Goal: Information Seeking & Learning: Check status

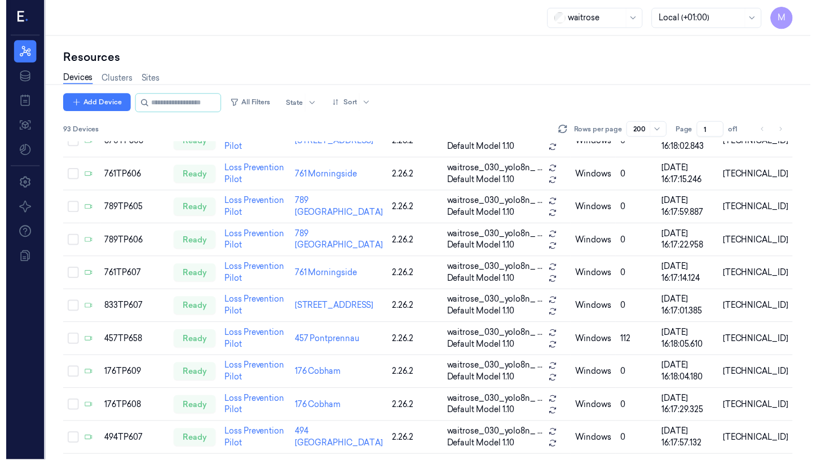
scroll to position [1396, 0]
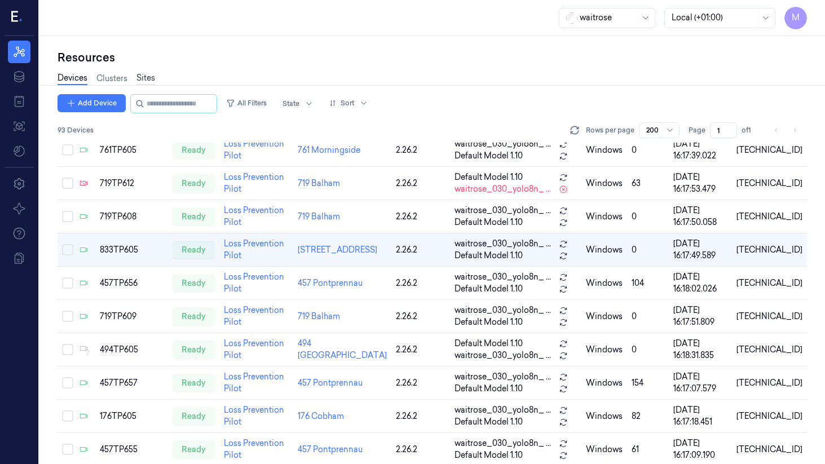
click at [147, 78] on link "Sites" at bounding box center [145, 78] width 19 height 13
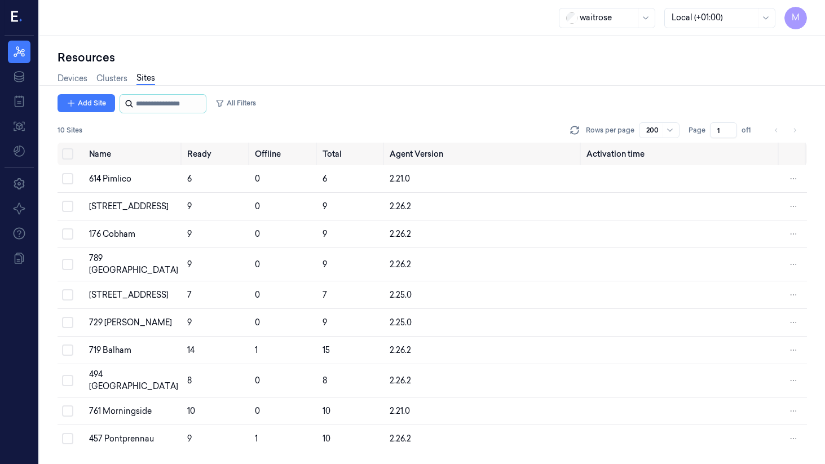
click at [162, 98] on input "string" at bounding box center [170, 104] width 68 height 18
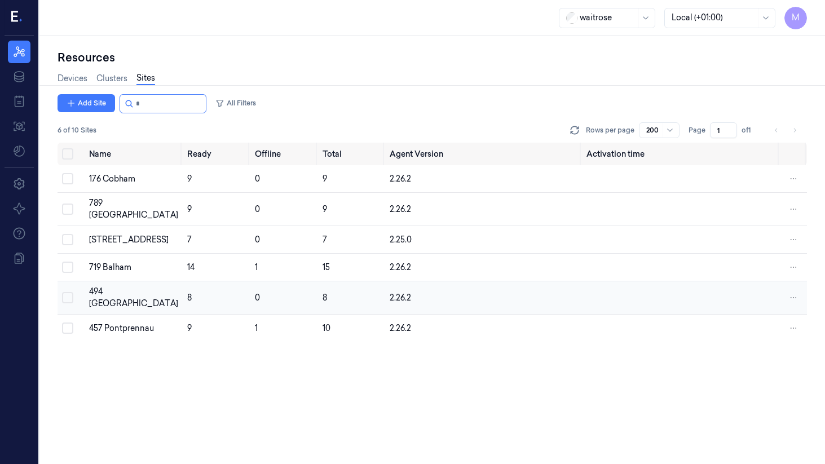
type input "*"
click at [113, 292] on div "494 [GEOGRAPHIC_DATA]" at bounding box center [133, 298] width 89 height 24
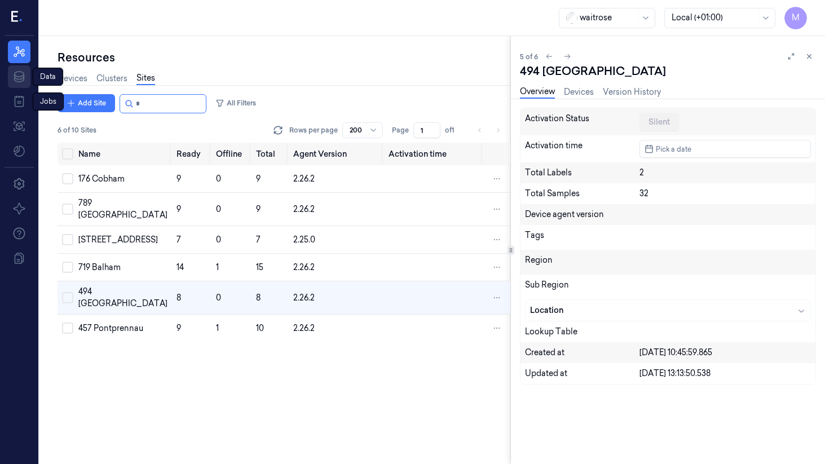
click at [17, 76] on icon at bounding box center [19, 77] width 14 height 14
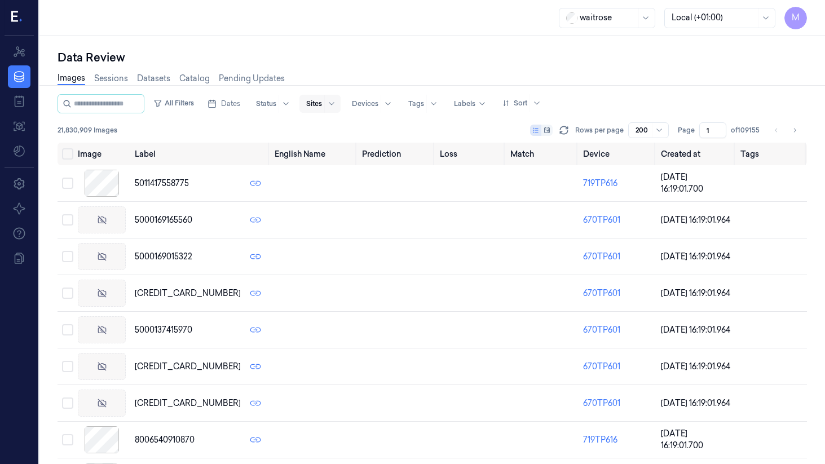
click at [322, 101] on div at bounding box center [314, 104] width 16 height 10
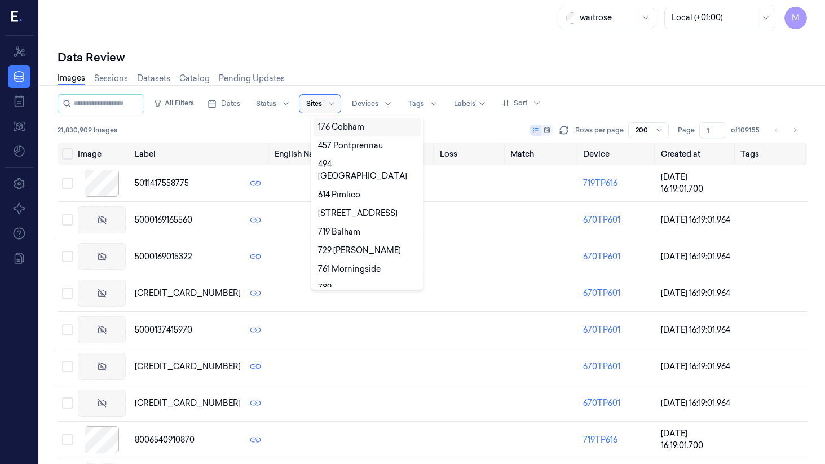
click at [322, 100] on div at bounding box center [314, 104] width 16 height 10
click at [336, 103] on icon at bounding box center [331, 103] width 9 height 9
click at [369, 169] on div "494 [GEOGRAPHIC_DATA]" at bounding box center [367, 170] width 98 height 24
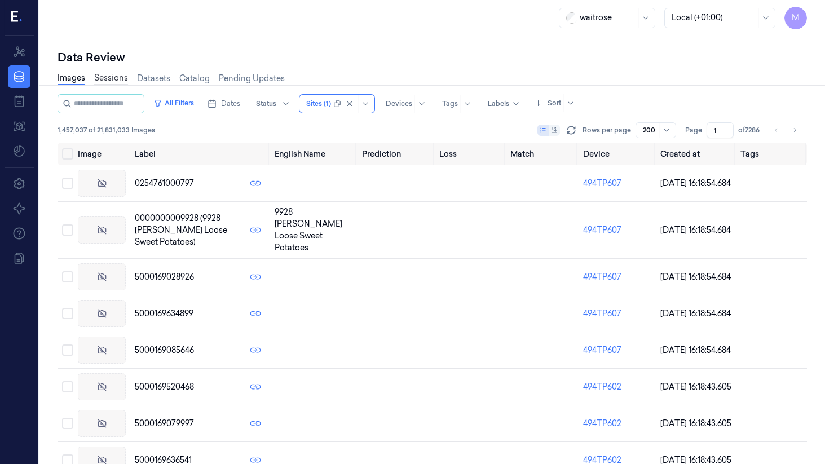
click at [111, 77] on link "Sessions" at bounding box center [111, 78] width 34 height 13
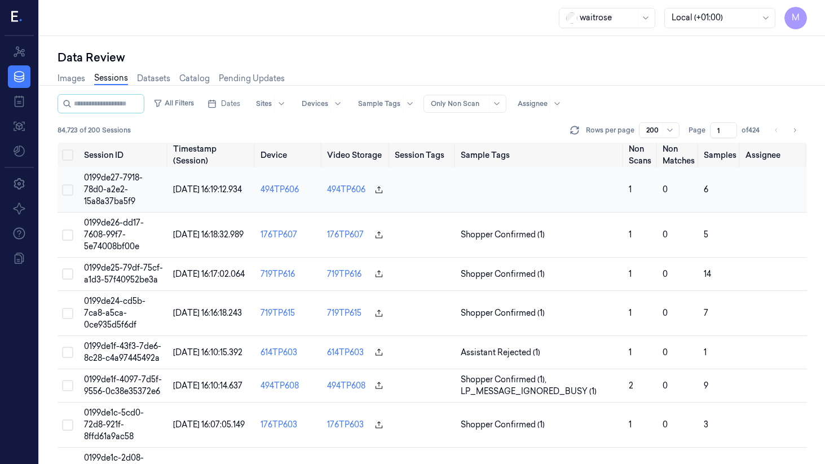
click at [112, 188] on span "0199de27-7918-78d0-a2e2-15a8a37ba5f9" at bounding box center [113, 190] width 59 height 34
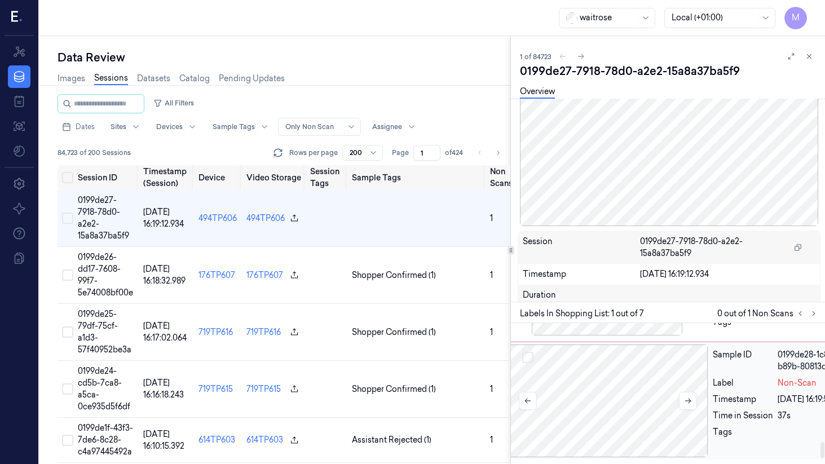
scroll to position [1072, 11]
click at [601, 397] on icon at bounding box center [688, 401] width 8 height 8
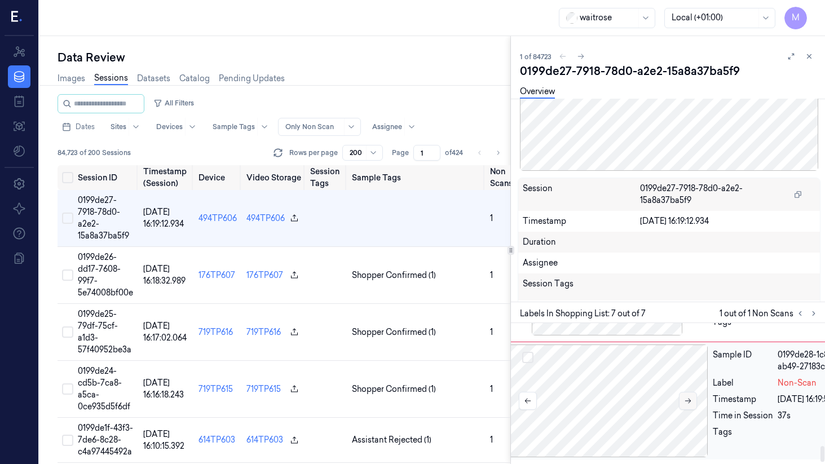
click at [601, 392] on button at bounding box center [688, 401] width 18 height 18
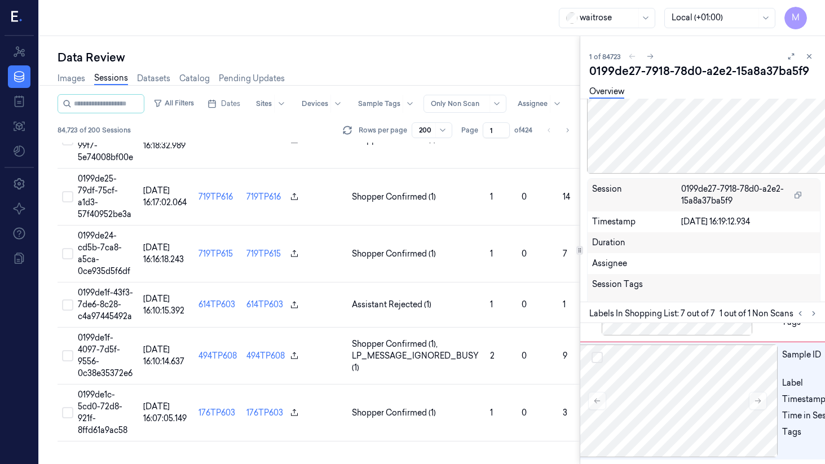
scroll to position [168, 0]
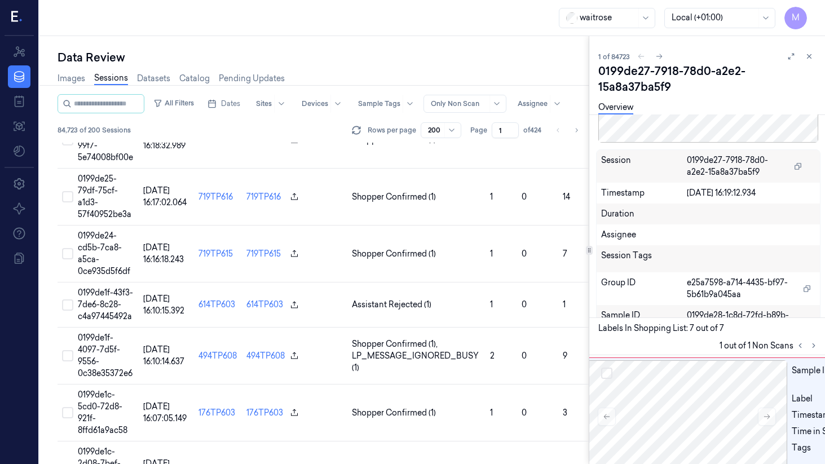
click at [601, 246] on div "Data Review Images Sessions Datasets Catalog Pending Updates All Filters Dates …" at bounding box center [432, 250] width 786 height 428
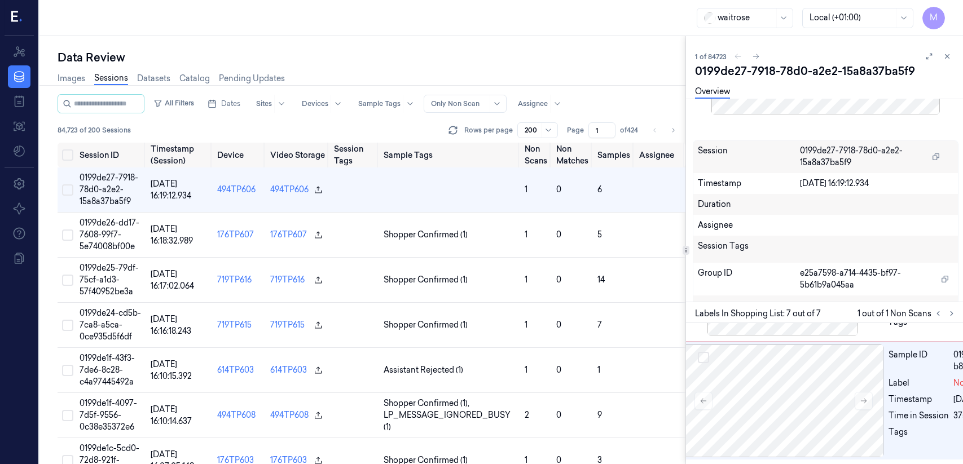
scroll to position [151, 0]
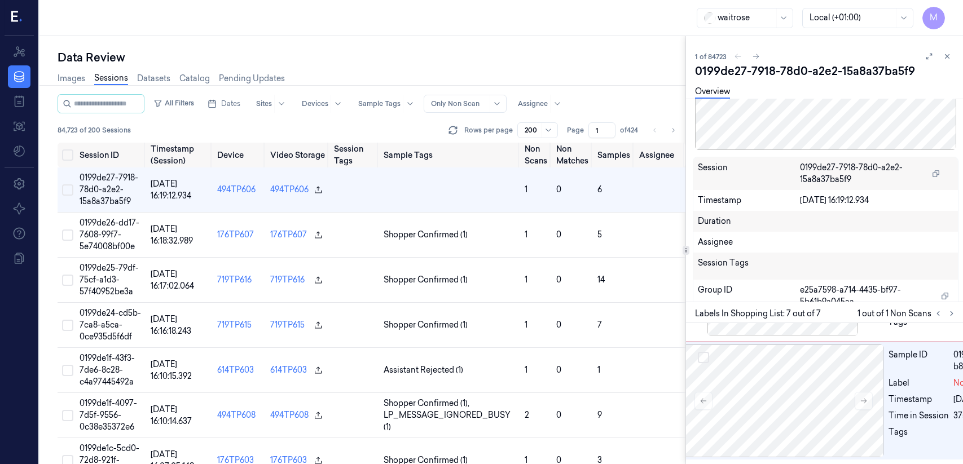
click at [601, 54] on icon at bounding box center [947, 56] width 8 height 8
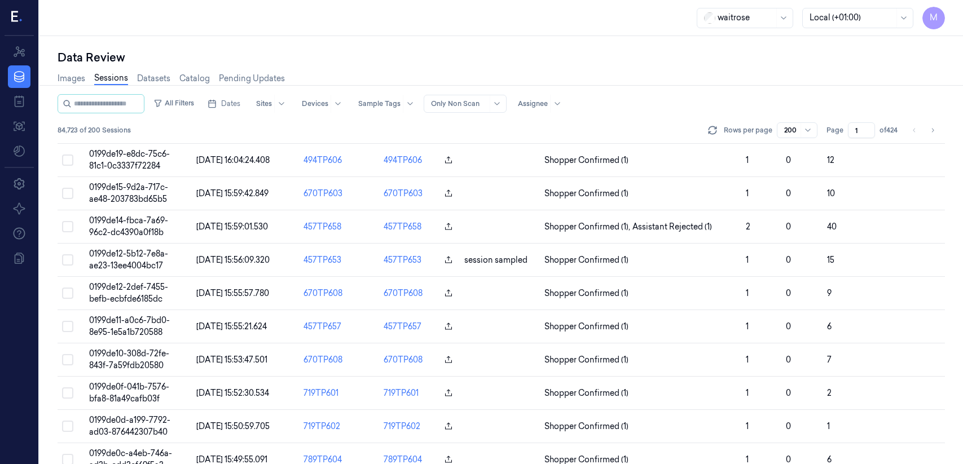
scroll to position [338, 0]
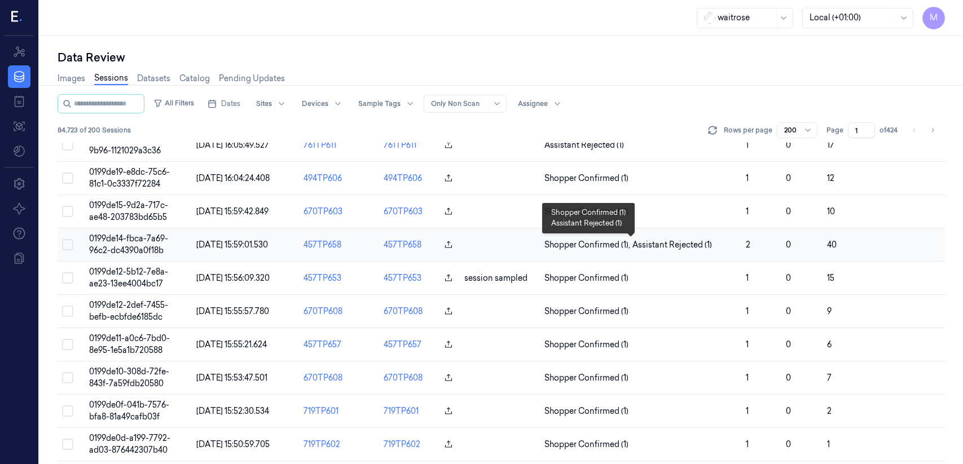
click at [601, 245] on span "Shopper Confirmed (1) ," at bounding box center [588, 245] width 88 height 12
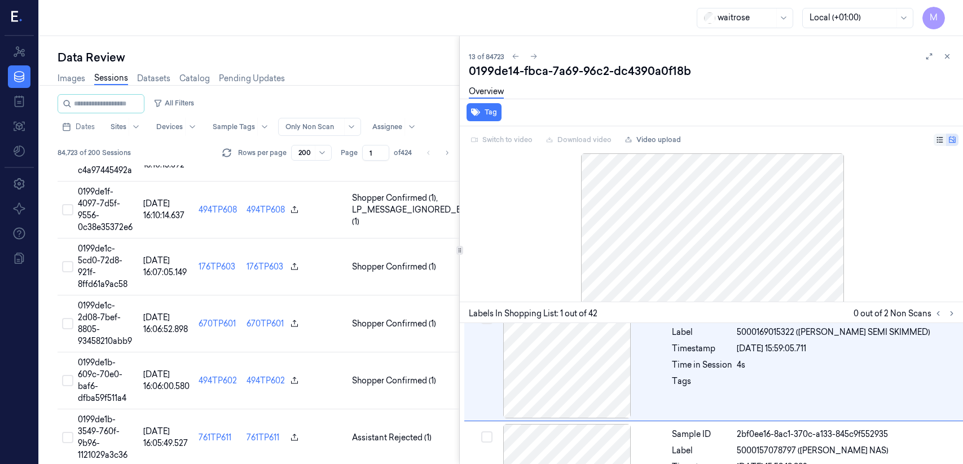
scroll to position [323, 0]
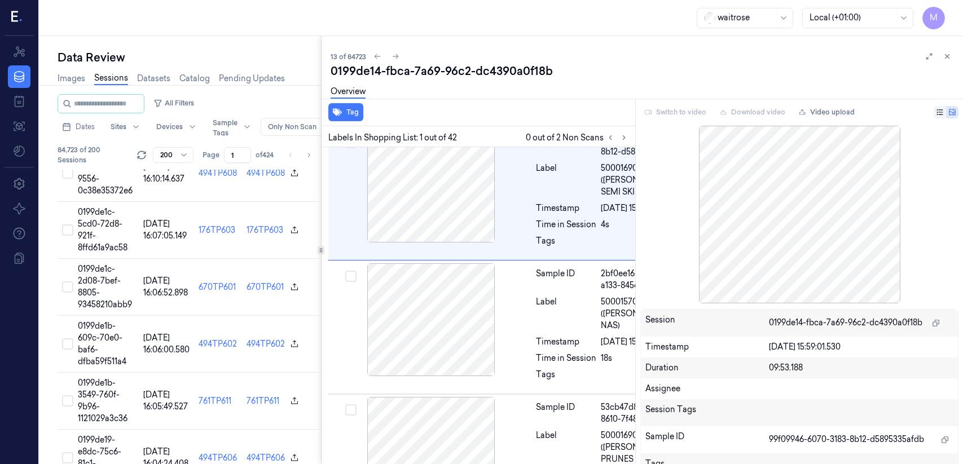
click at [318, 271] on div "Data Review Images Sessions Datasets Catalog Pending Updates All Filters Dates …" at bounding box center [500, 250] width 923 height 428
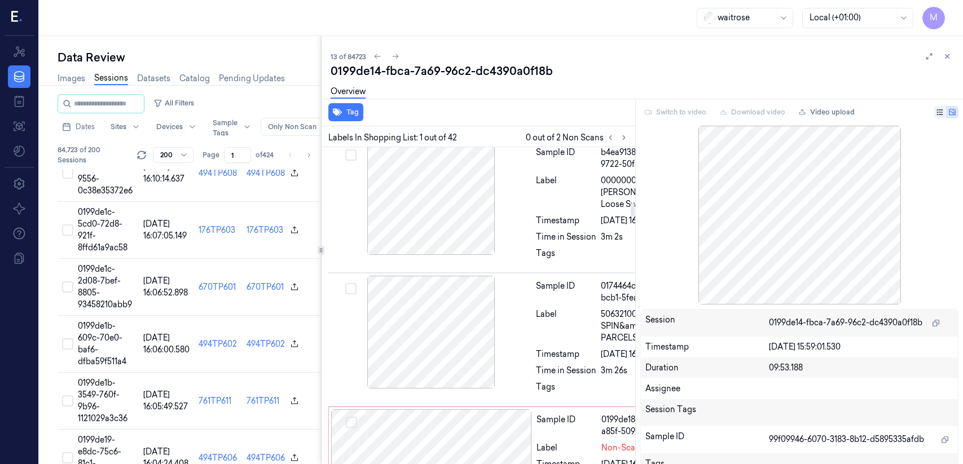
scroll to position [1261, 0]
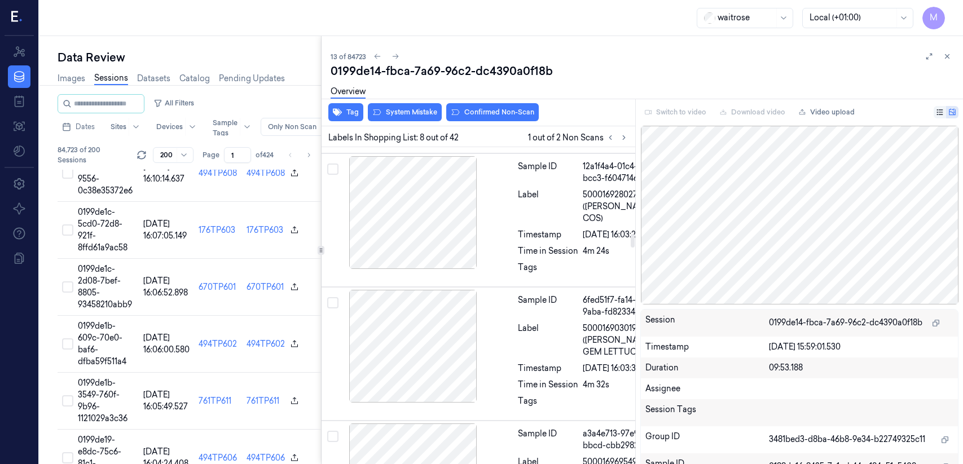
scroll to position [2057, 18]
click at [601, 55] on icon at bounding box center [947, 56] width 8 height 8
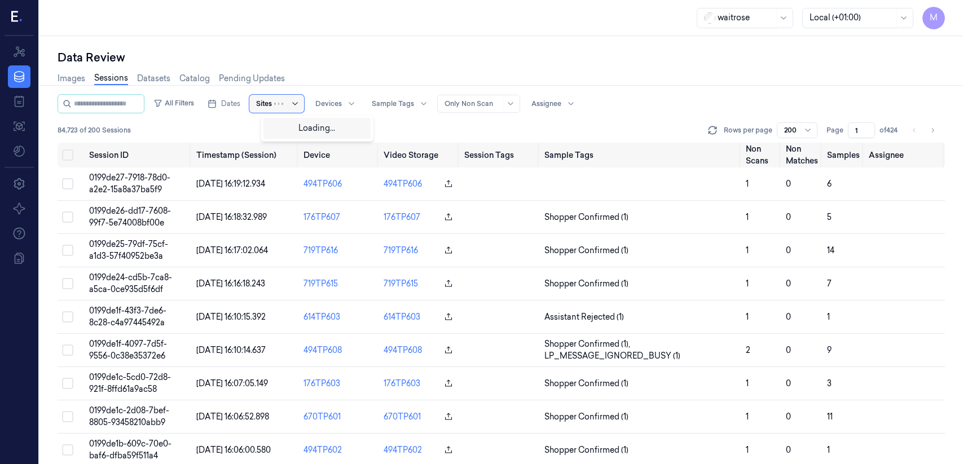
click at [290, 100] on div at bounding box center [288, 104] width 28 height 18
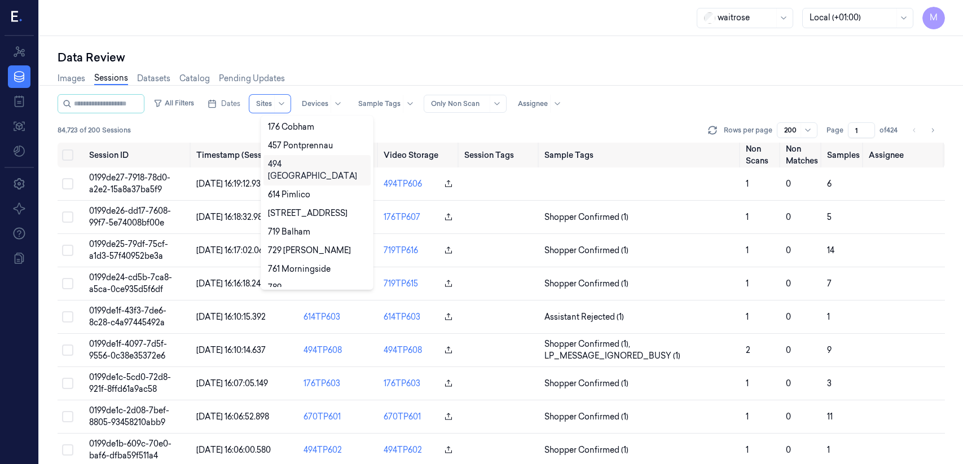
click at [276, 164] on div "494 [GEOGRAPHIC_DATA]" at bounding box center [317, 170] width 98 height 24
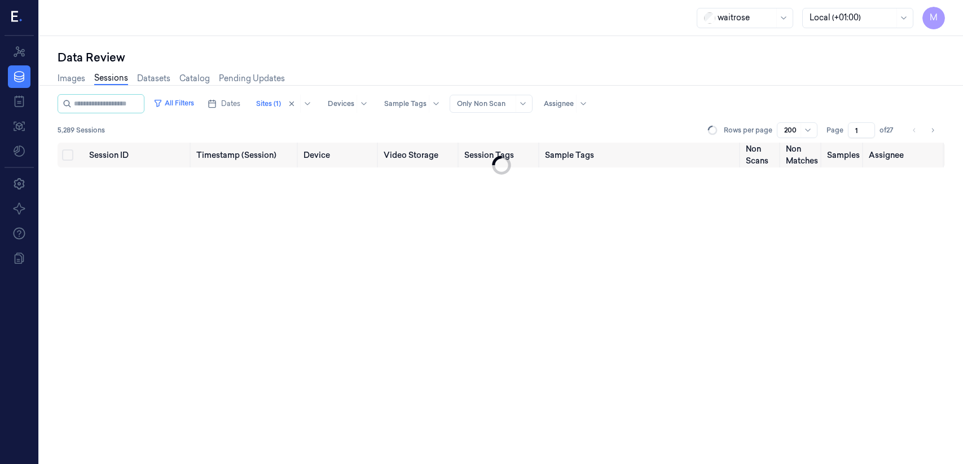
click at [499, 63] on div "Data Review" at bounding box center [501, 58] width 887 height 16
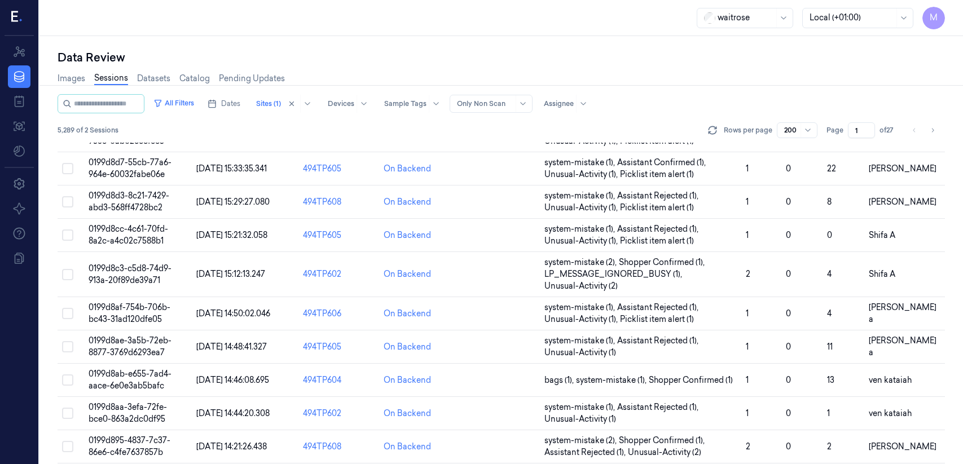
scroll to position [1128, 0]
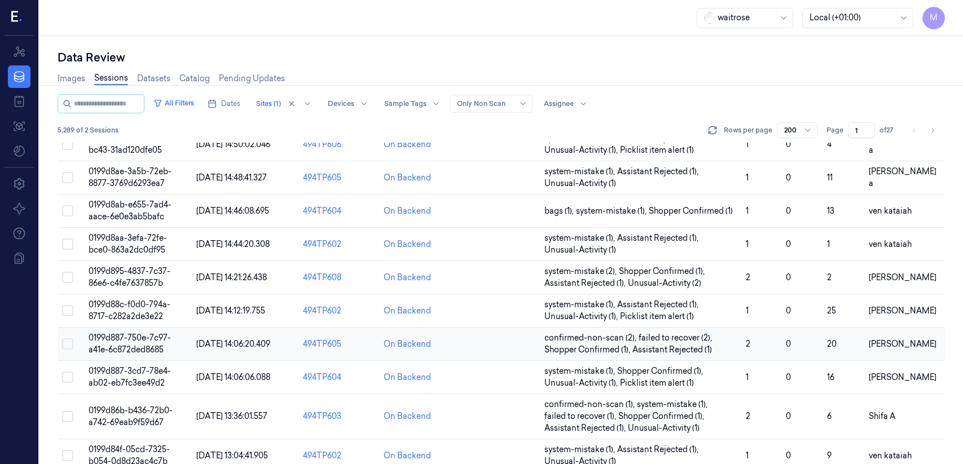
click at [136, 340] on span "0199d887-750e-7c97-a41e-6c872ded8685" at bounding box center [130, 344] width 82 height 22
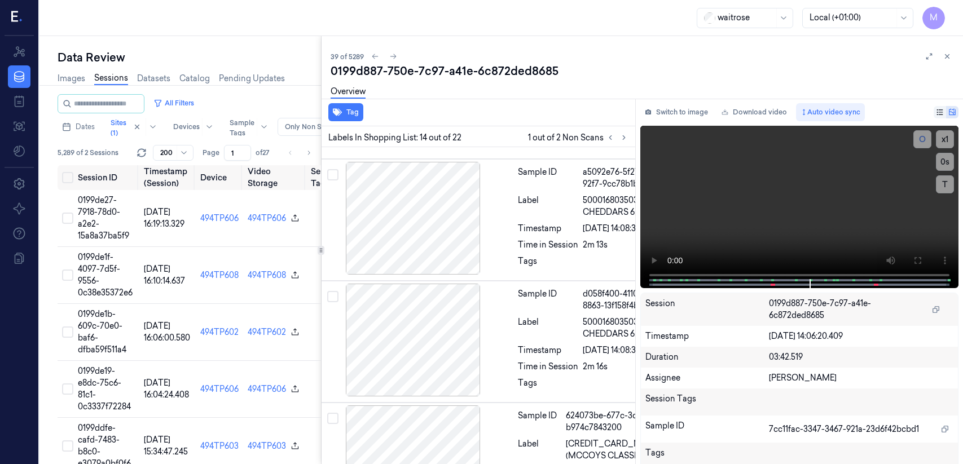
scroll to position [1971, 18]
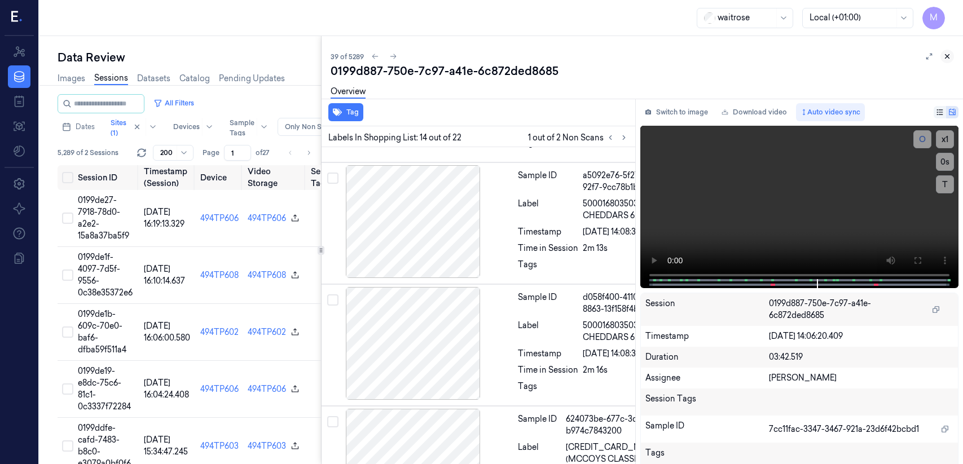
click at [601, 55] on icon at bounding box center [947, 56] width 8 height 8
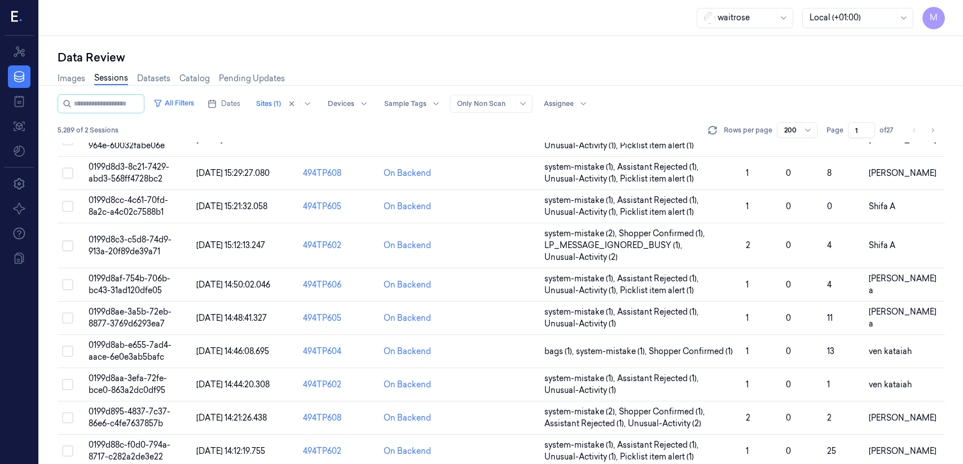
scroll to position [1015, 0]
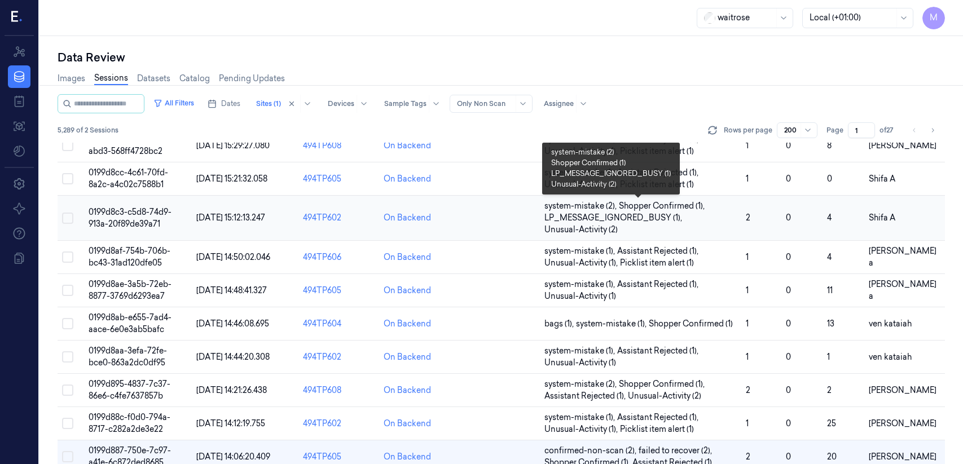
click at [593, 220] on span "LP_MESSAGE_IGNORED_BUSY (1) ," at bounding box center [614, 218] width 140 height 12
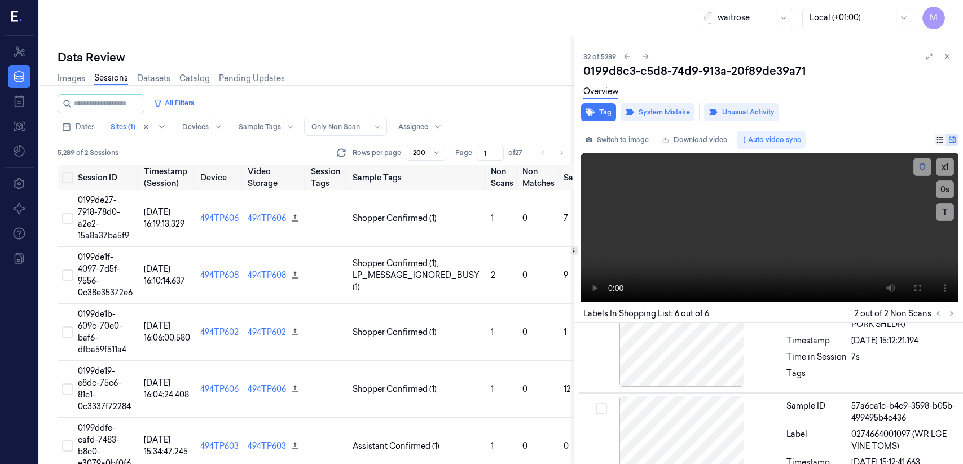
scroll to position [302, 0]
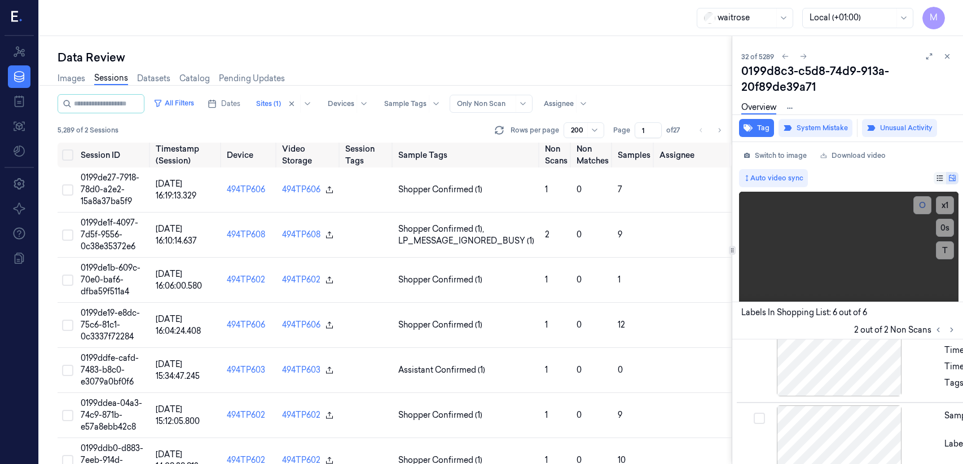
click at [601, 230] on div "Data Review Images Sessions Datasets Catalog Pending Updates All Filters Dates …" at bounding box center [500, 250] width 923 height 428
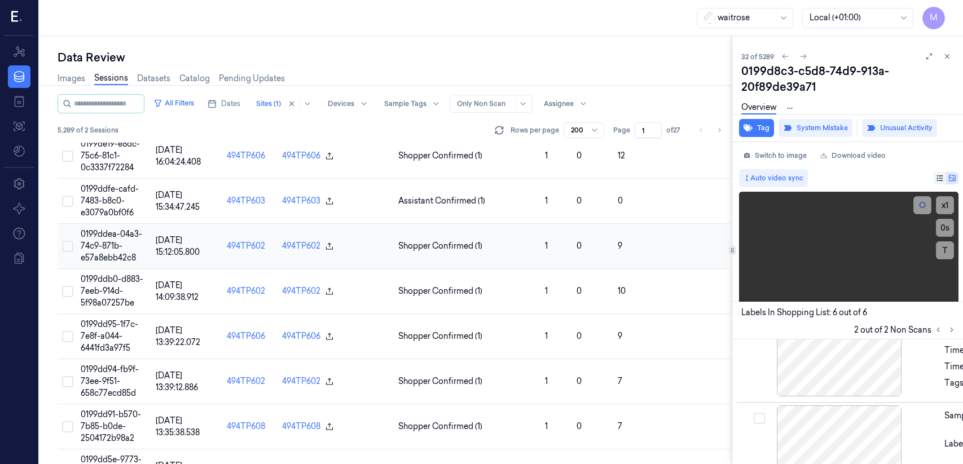
scroll to position [56, 0]
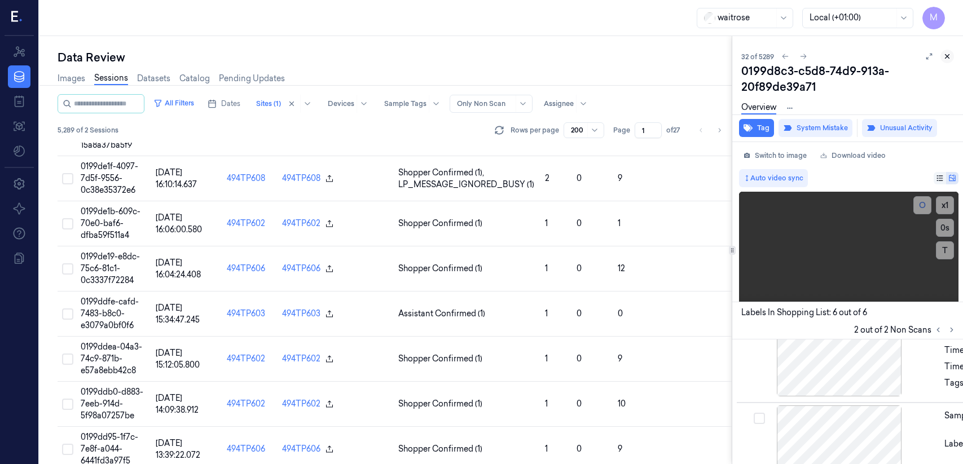
click at [601, 54] on icon at bounding box center [947, 56] width 8 height 8
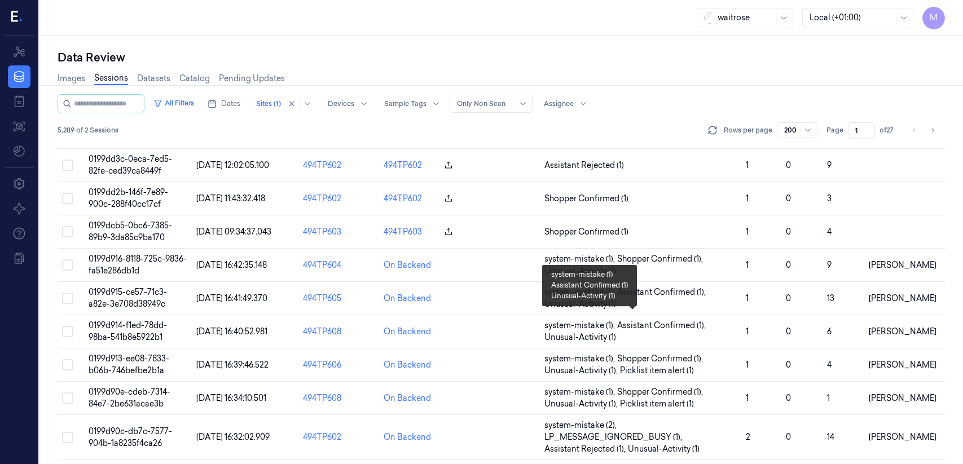
scroll to position [508, 0]
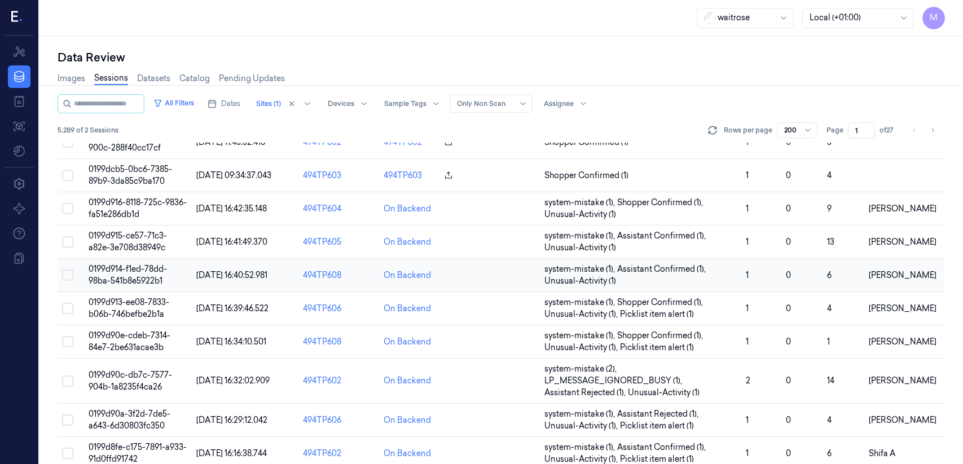
click at [601, 272] on span "[PERSON_NAME]" at bounding box center [903, 275] width 68 height 10
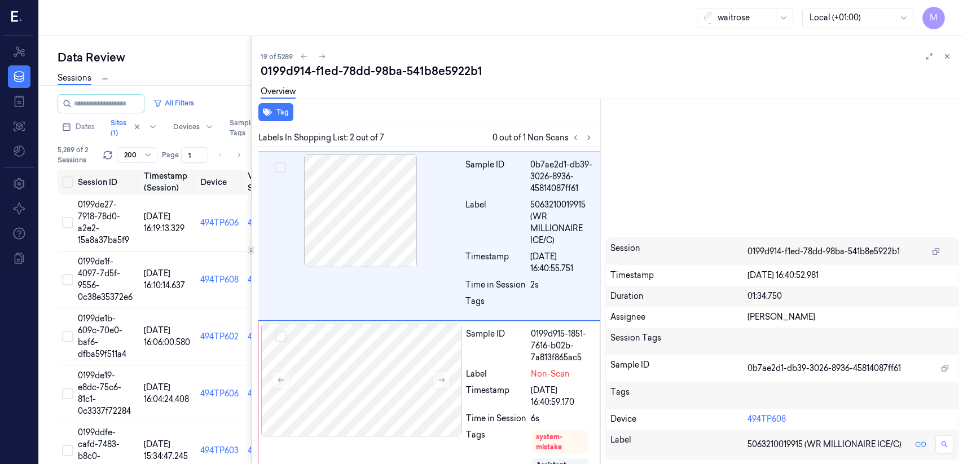
scroll to position [129, 0]
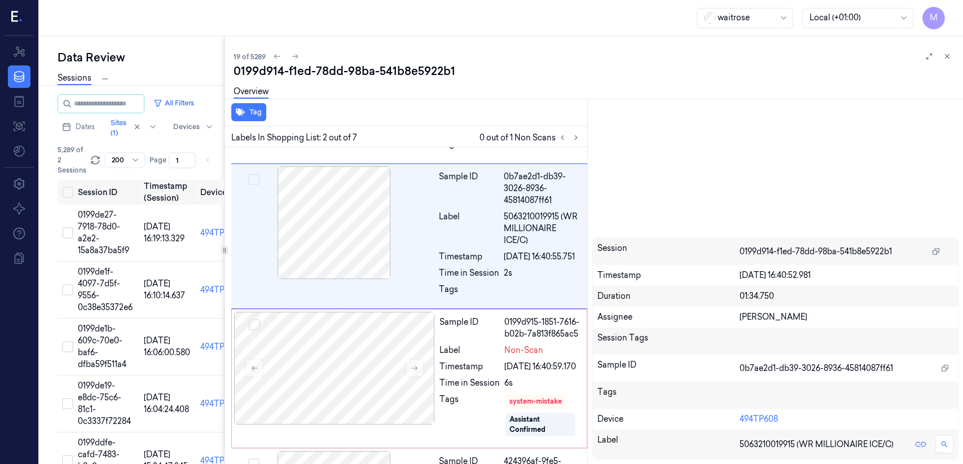
click at [193, 245] on div "Data Review Images Sessions Datasets Catalog Pending Updates All Filters Dates …" at bounding box center [500, 250] width 923 height 428
click at [601, 321] on div "[PERSON_NAME]" at bounding box center [846, 317] width 214 height 12
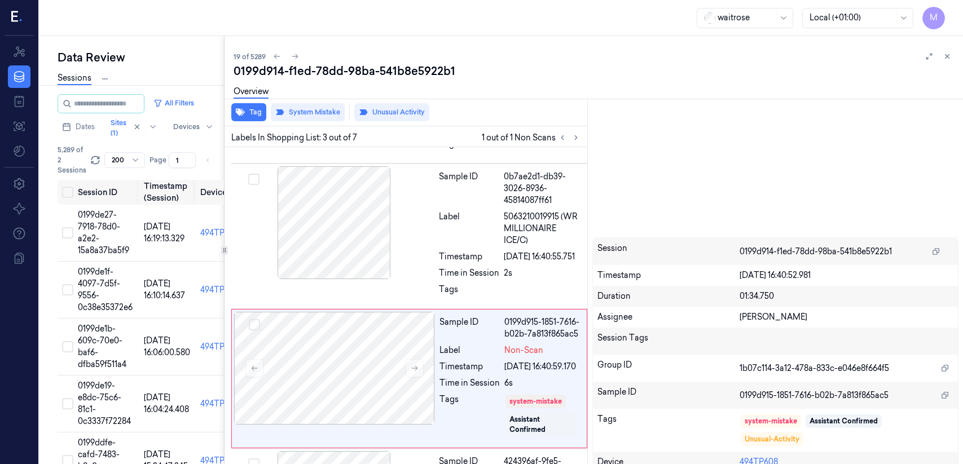
scroll to position [231, 0]
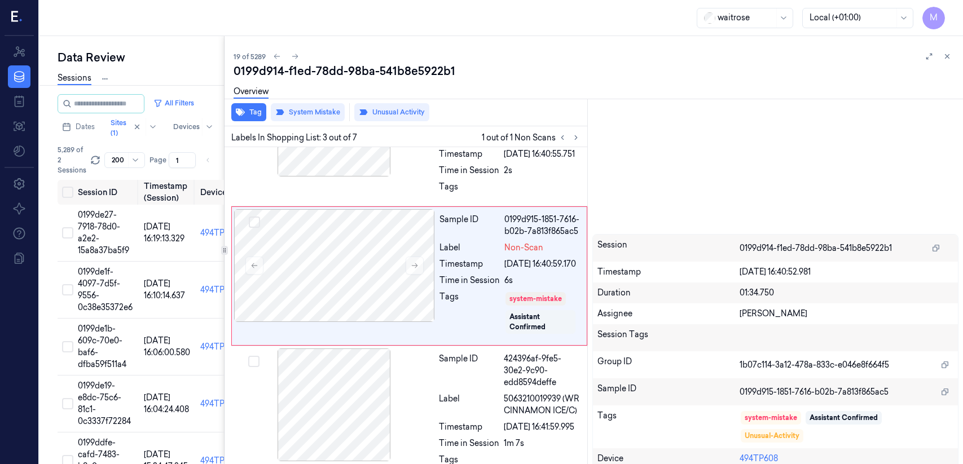
drag, startPoint x: 800, startPoint y: 311, endPoint x: 733, endPoint y: 311, distance: 66.6
click at [601, 311] on div "Assignee [PERSON_NAME]" at bounding box center [775, 313] width 365 height 21
copy div "[PERSON_NAME]"
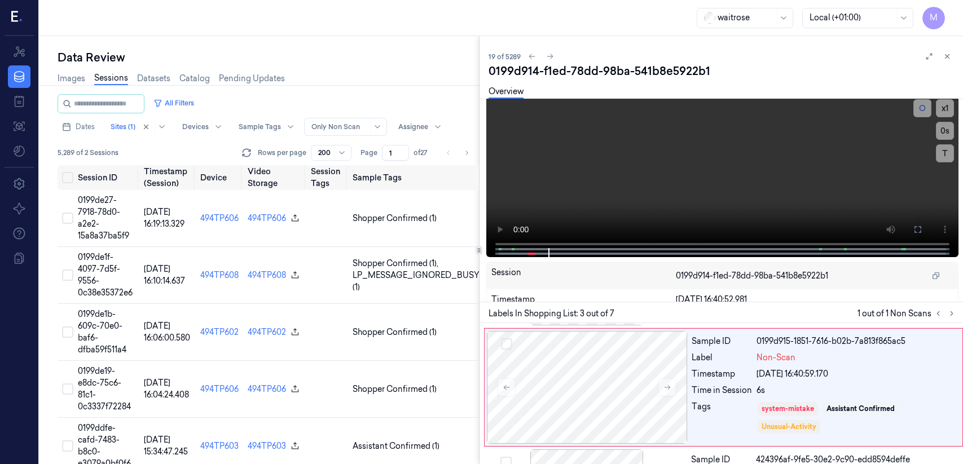
scroll to position [235, 0]
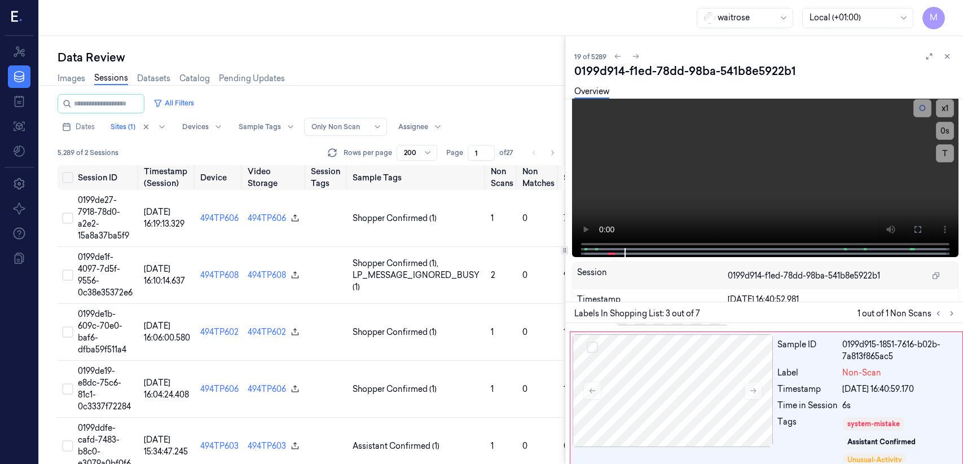
click at [565, 232] on div at bounding box center [565, 250] width 1 height 428
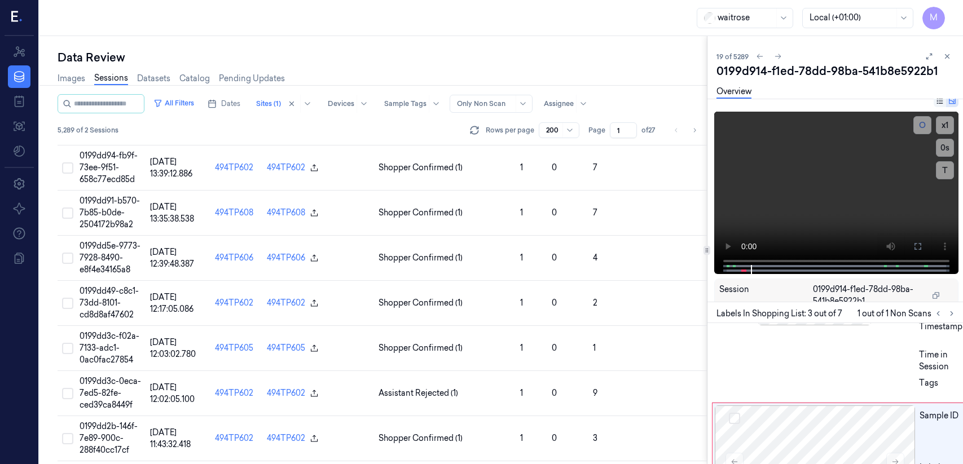
scroll to position [81, 0]
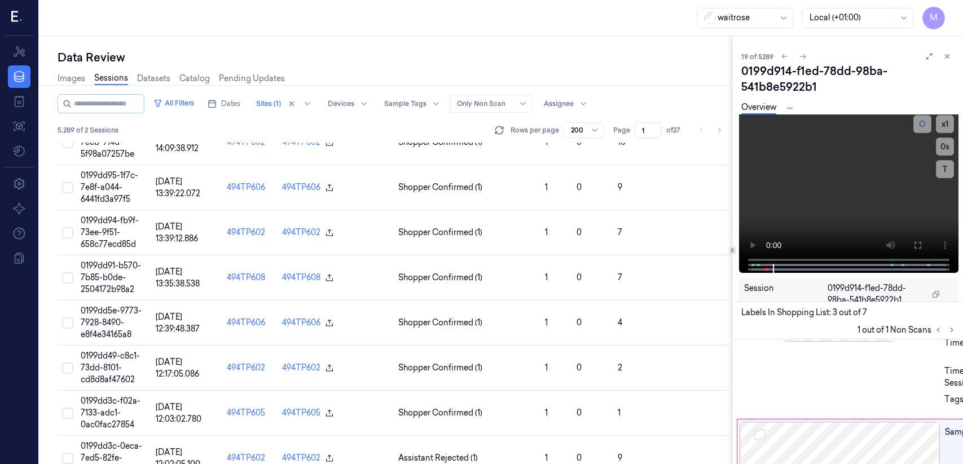
click at [601, 222] on div "Data Review Images Sessions Datasets Catalog Pending Updates All Filters Dates …" at bounding box center [500, 250] width 923 height 428
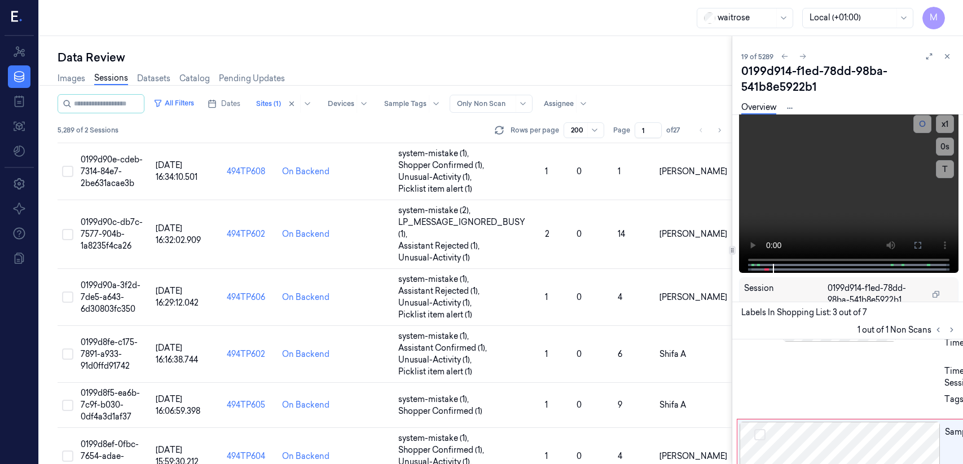
scroll to position [995, 0]
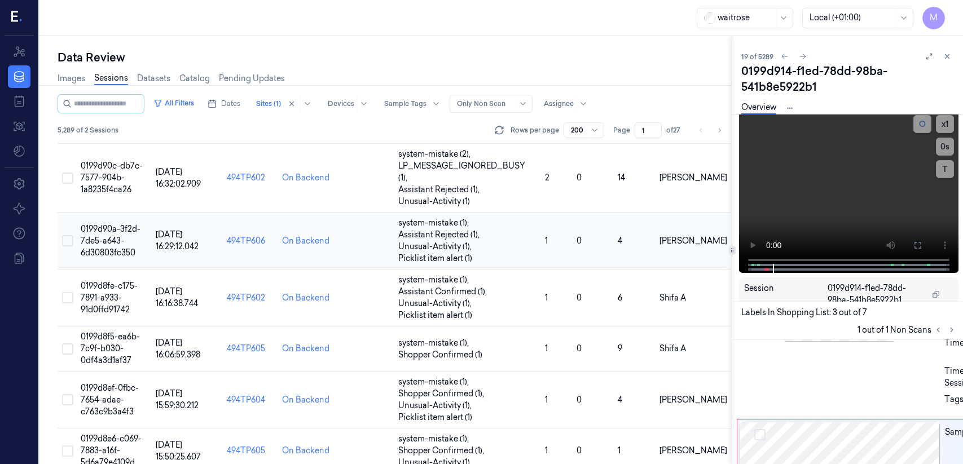
click at [117, 232] on span "0199d90a-3f2d-7de5-a643-6d30803fc350" at bounding box center [111, 241] width 60 height 34
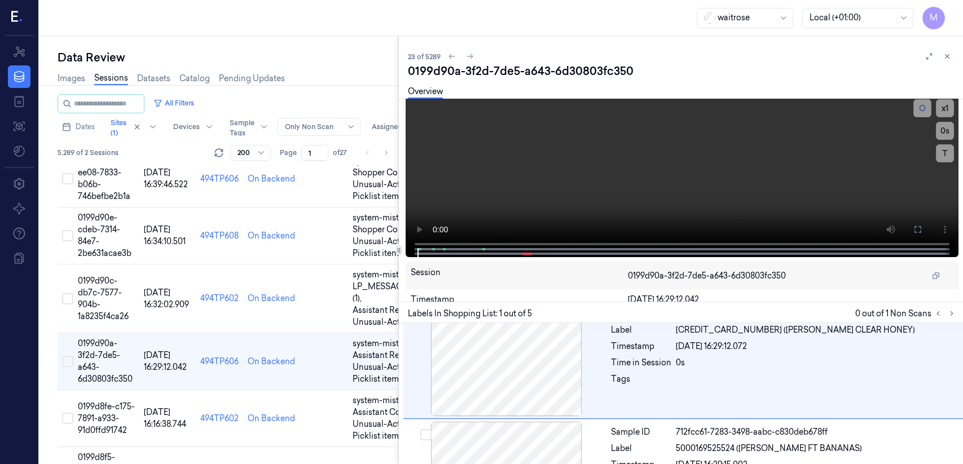
click at [398, 257] on div at bounding box center [398, 250] width 1 height 428
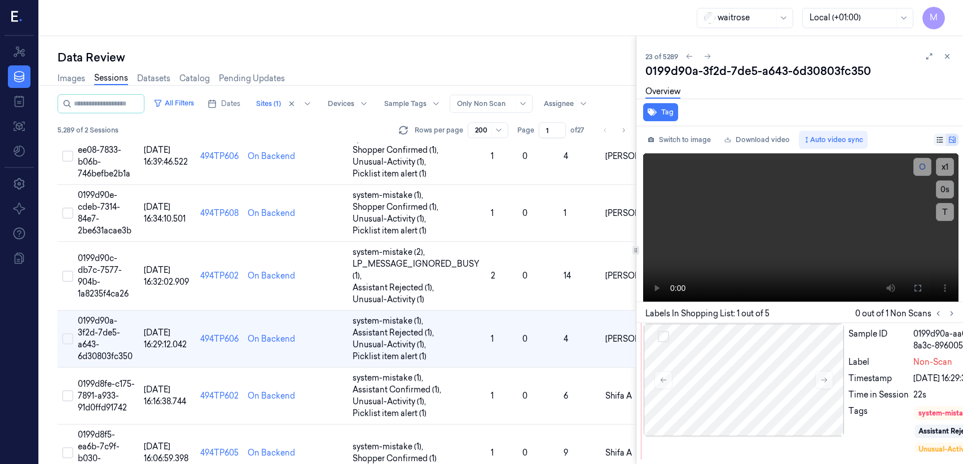
scroll to position [619, 0]
click at [601, 236] on div at bounding box center [636, 250] width 1 height 428
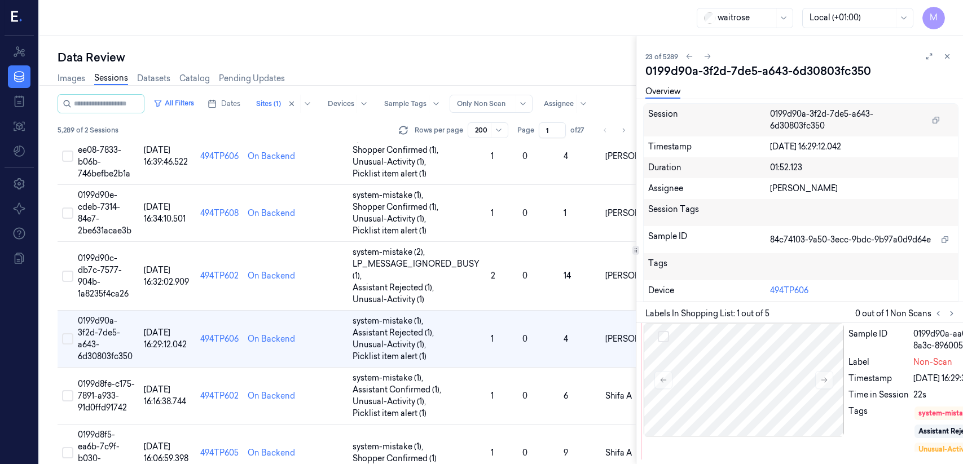
scroll to position [259, 0]
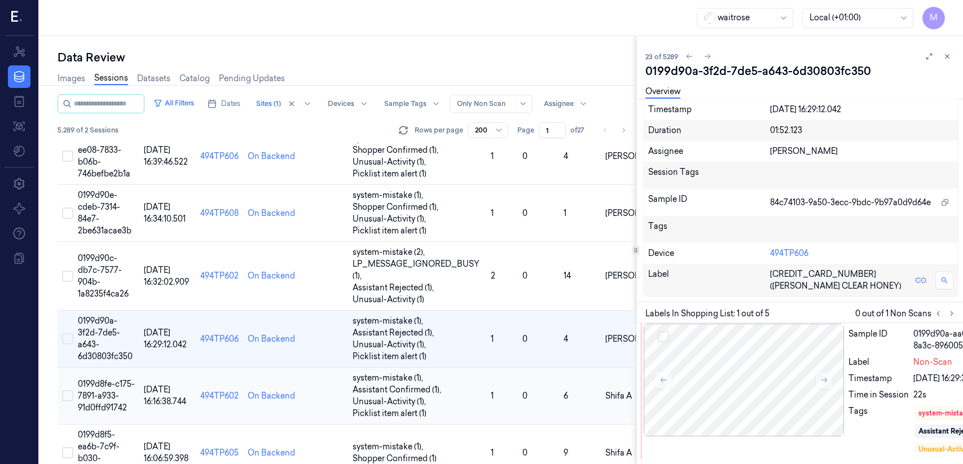
click at [89, 379] on span "0199d8fe-c175-7891-a933-91d0ffd91742" at bounding box center [106, 396] width 57 height 34
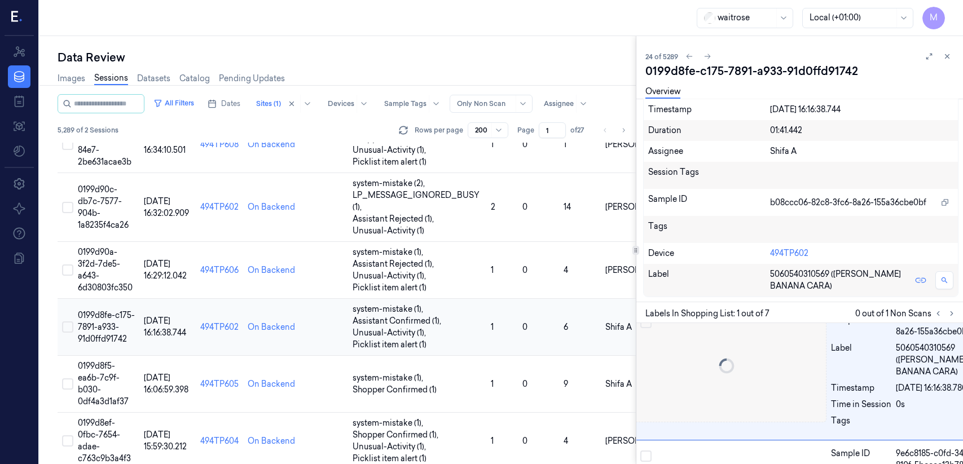
scroll to position [8, 18]
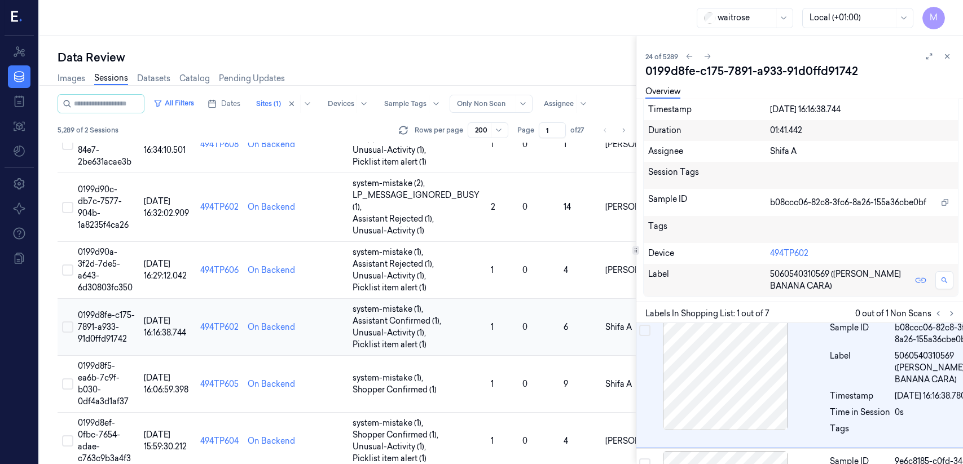
click at [89, 371] on span "0199d8f5-ea6b-7c9f-b030-0df4a3d1af37" at bounding box center [103, 384] width 51 height 46
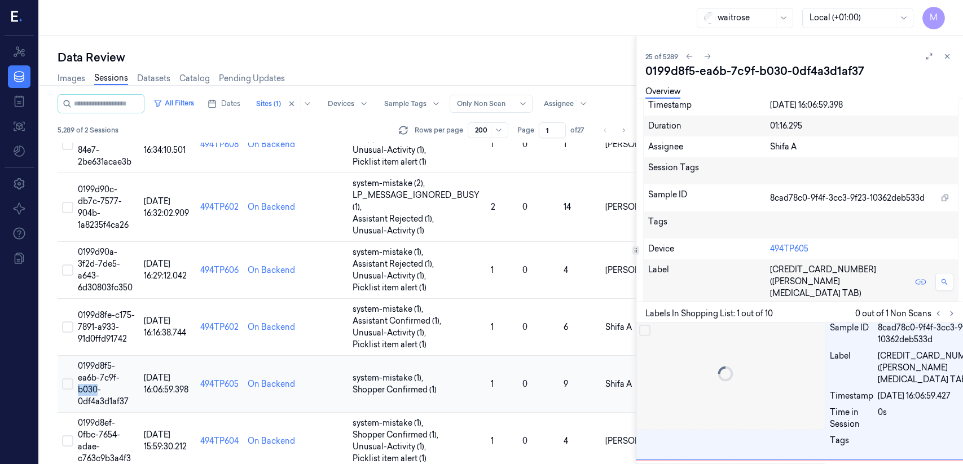
scroll to position [20, 5]
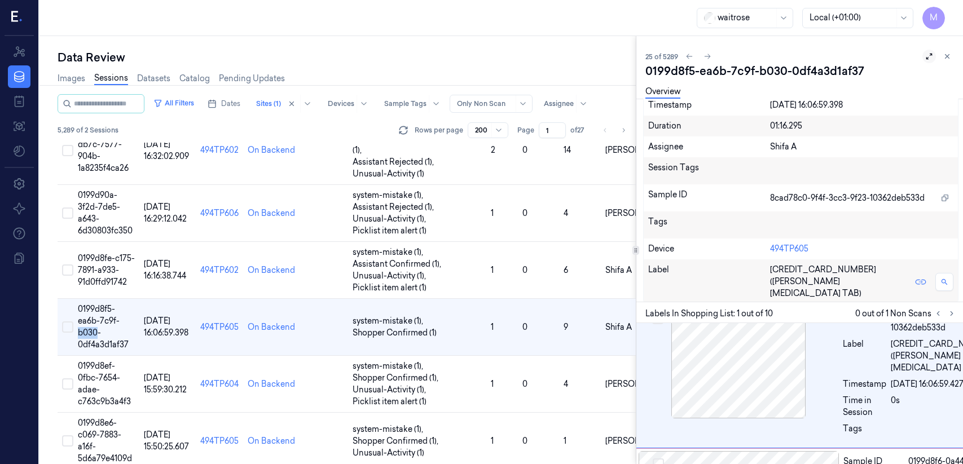
click at [601, 56] on button at bounding box center [929, 57] width 14 height 14
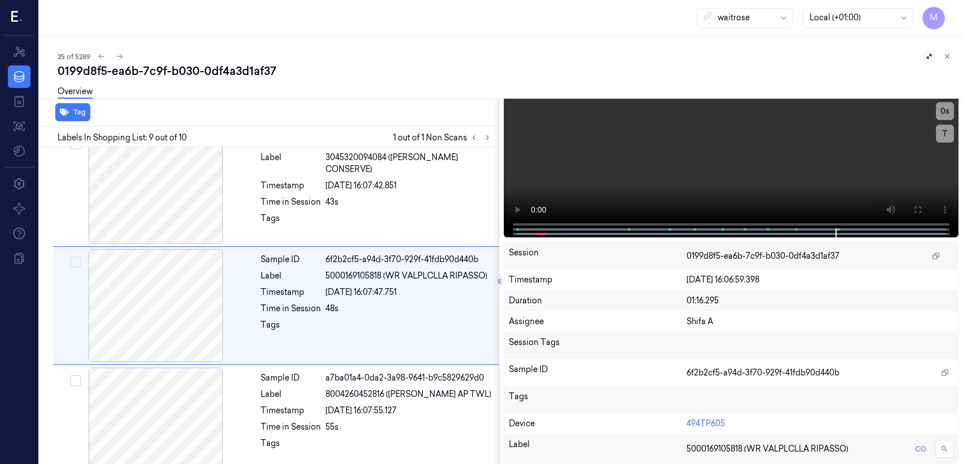
scroll to position [871, 0]
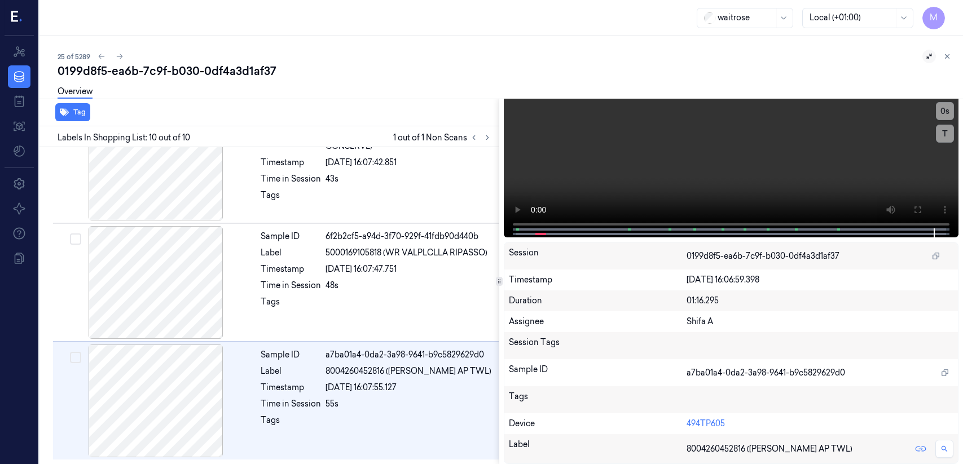
click at [499, 283] on icon at bounding box center [499, 282] width 6 height 6
click at [499, 283] on icon at bounding box center [500, 282] width 6 height 6
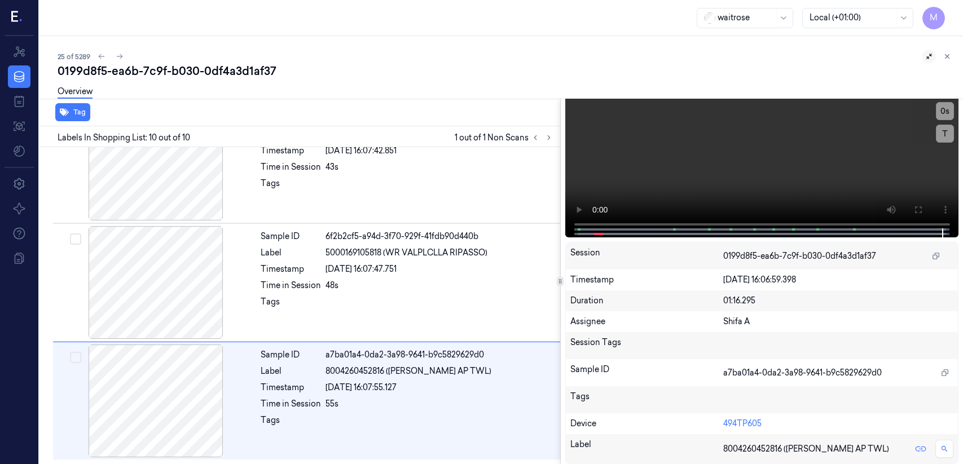
click at [563, 282] on icon at bounding box center [560, 282] width 6 height 6
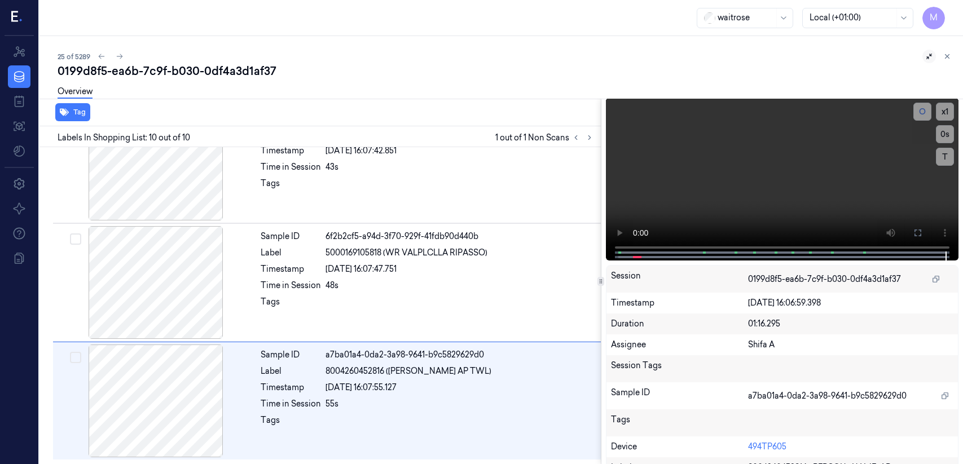
scroll to position [51, 0]
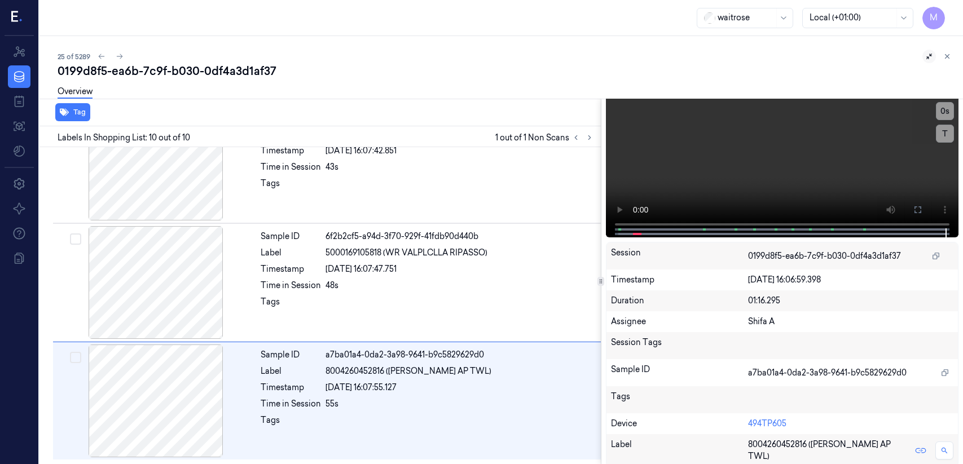
click at [601, 55] on icon at bounding box center [929, 56] width 8 height 8
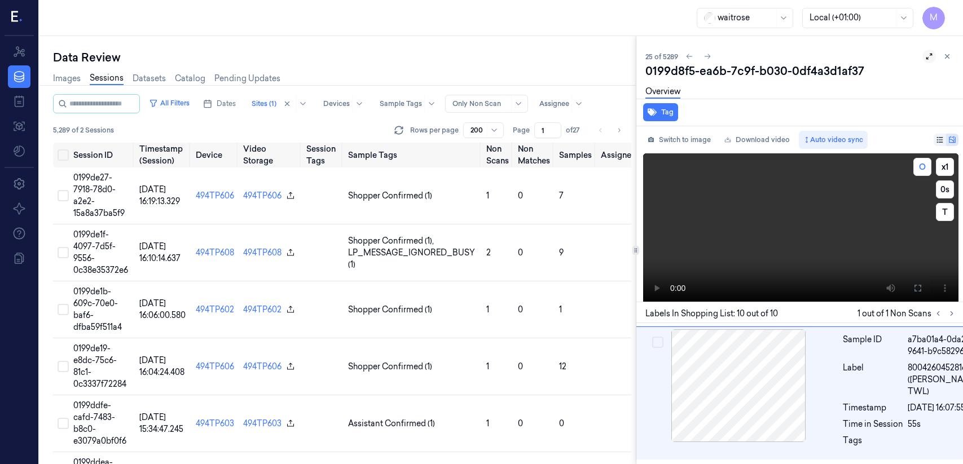
scroll to position [1642, 5]
click at [601, 58] on icon at bounding box center [947, 56] width 8 height 8
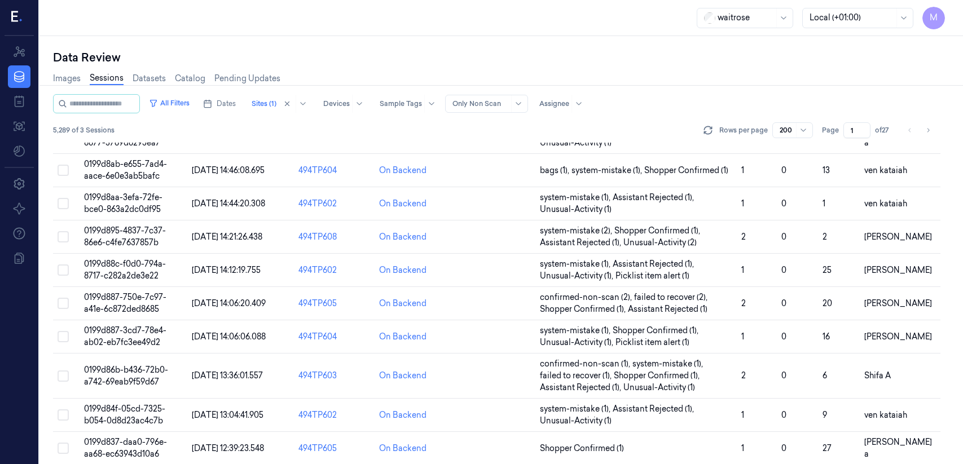
scroll to position [1184, 0]
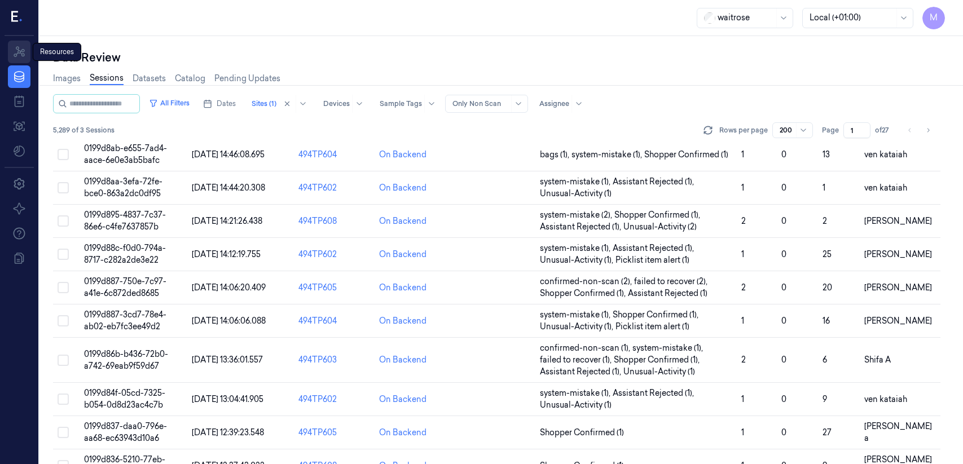
click at [16, 54] on icon at bounding box center [19, 51] width 11 height 11
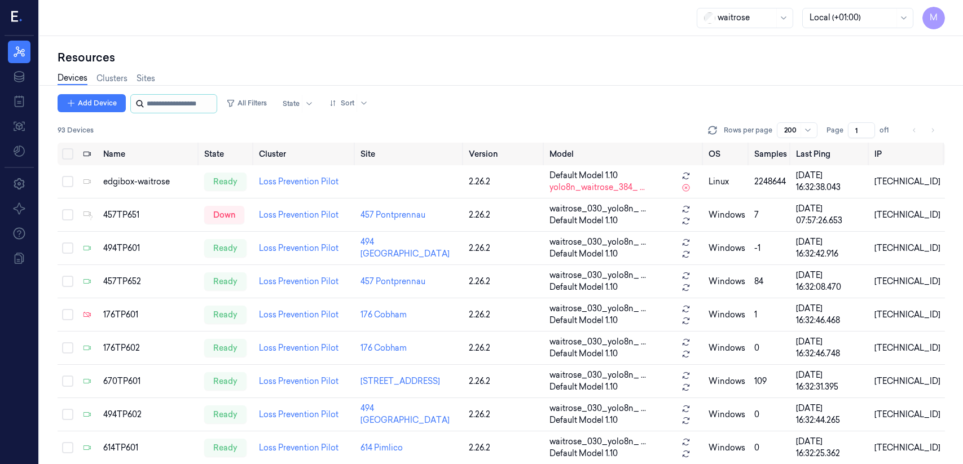
click at [168, 100] on input "string" at bounding box center [181, 104] width 68 height 18
click at [130, 243] on div "494TP601" at bounding box center [149, 249] width 92 height 12
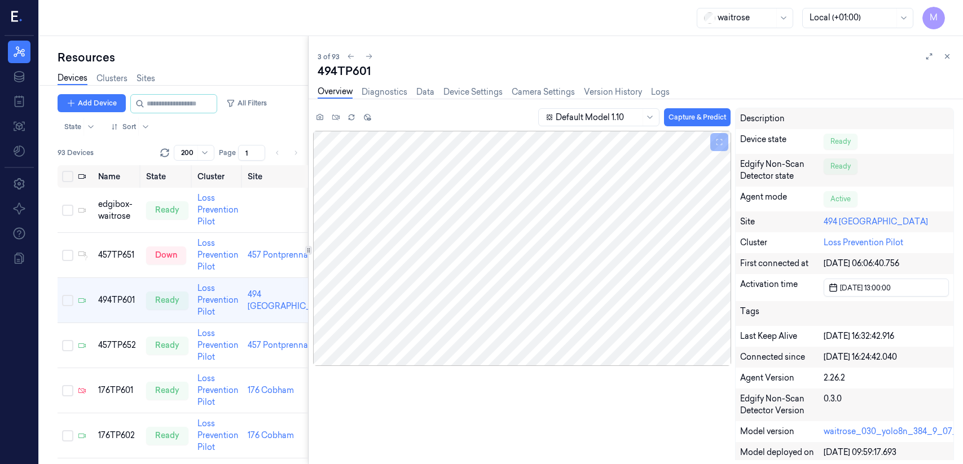
click at [306, 249] on icon at bounding box center [309, 251] width 6 height 6
click at [429, 95] on link "Data" at bounding box center [425, 92] width 18 height 13
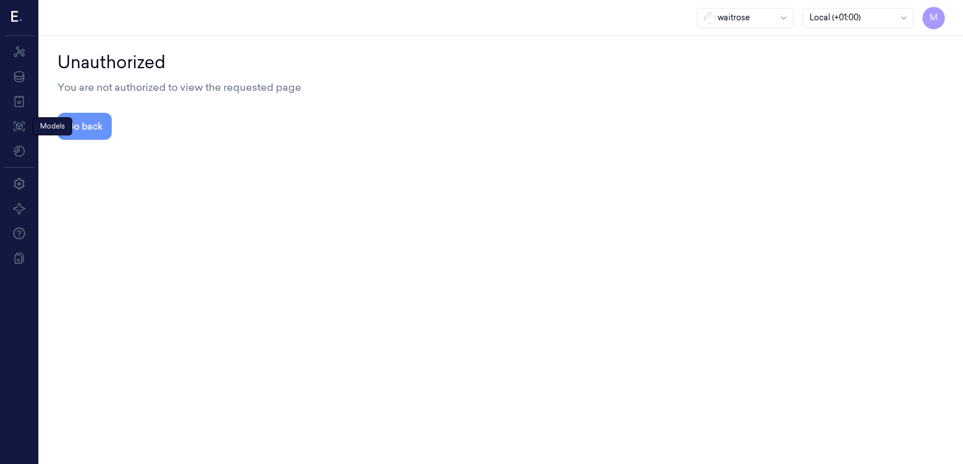
click at [91, 125] on button "Go back" at bounding box center [85, 126] width 54 height 27
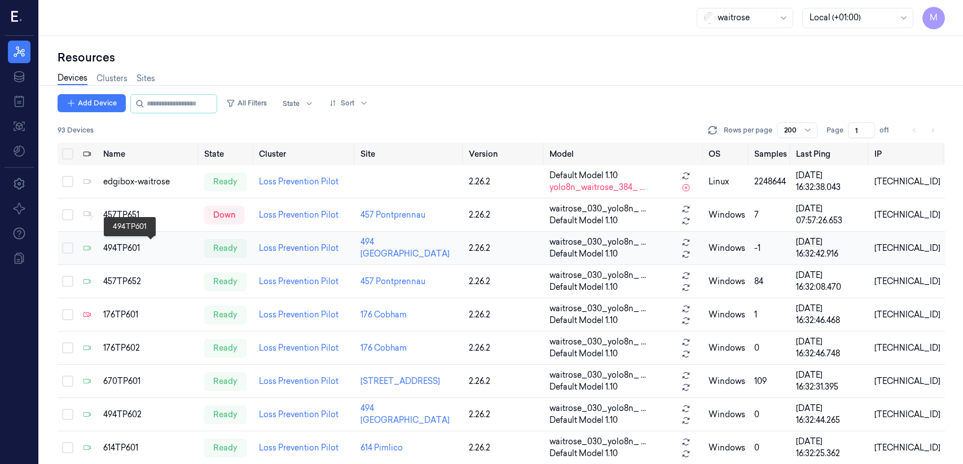
click at [131, 245] on div "494TP601" at bounding box center [149, 249] width 92 height 12
